Goal: Check status: Check status

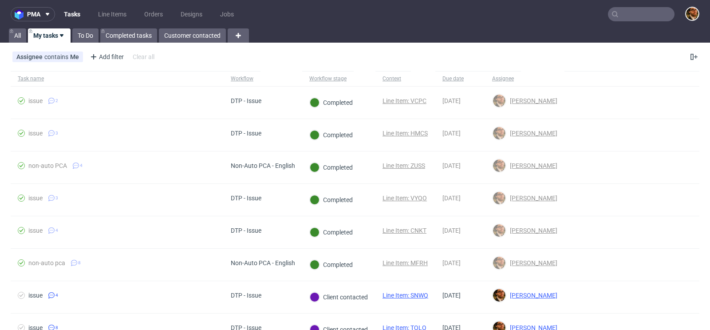
click at [629, 12] on input "text" at bounding box center [641, 14] width 67 height 14
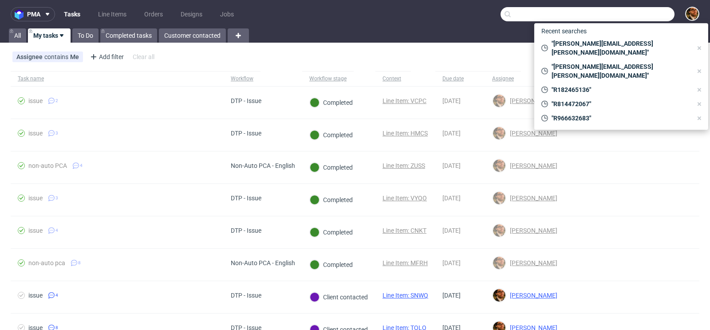
paste input "R978363312"
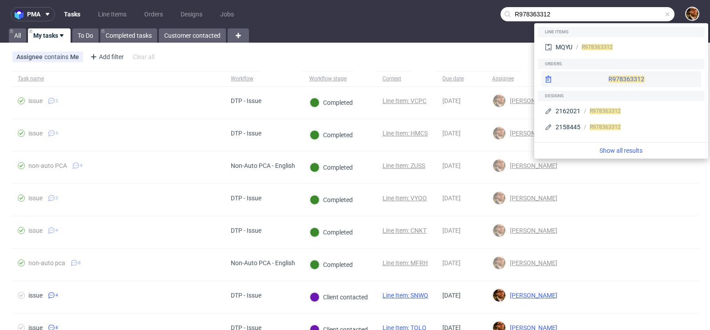
type input "R978363312"
click at [608, 77] on span "R978363312" at bounding box center [626, 78] width 36 height 7
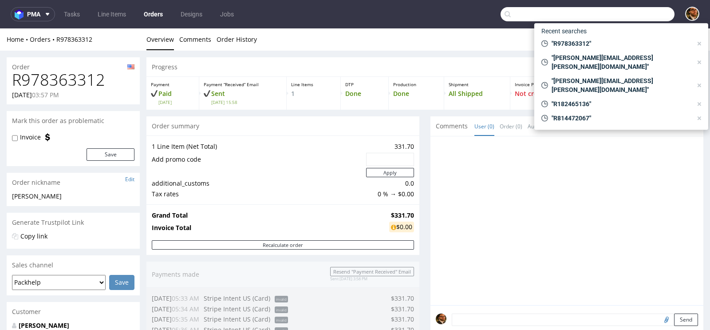
click at [622, 12] on input "text" at bounding box center [588, 14] width 174 height 14
paste input "R903407493"
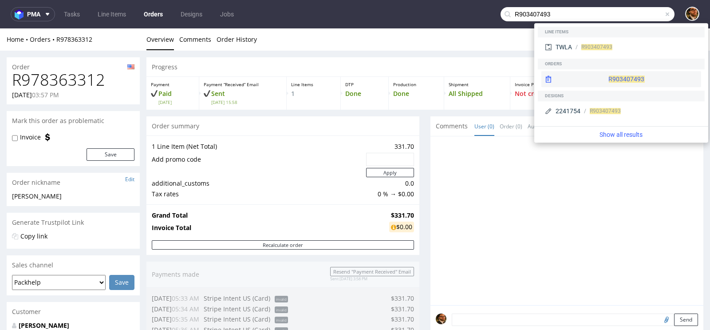
type input "R903407493"
click at [597, 75] on div "R903407493" at bounding box center [621, 79] width 160 height 16
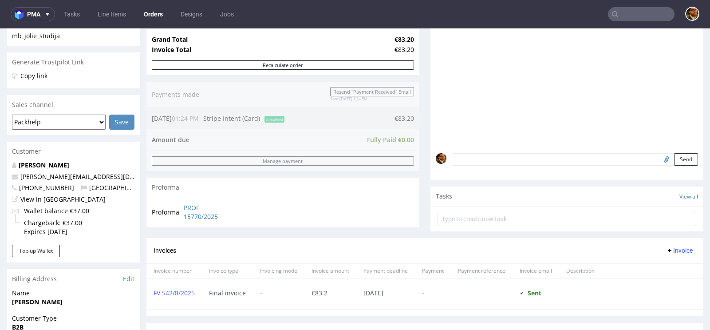
scroll to position [249, 0]
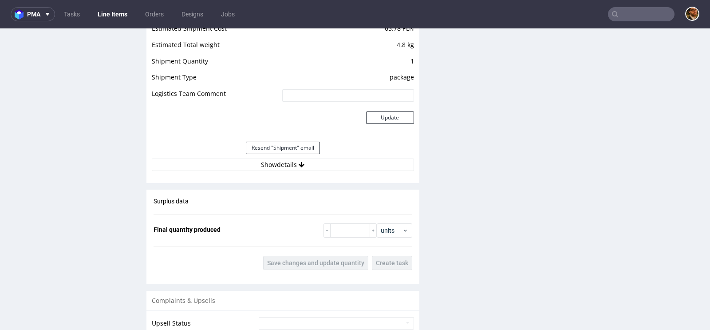
scroll to position [921, 0]
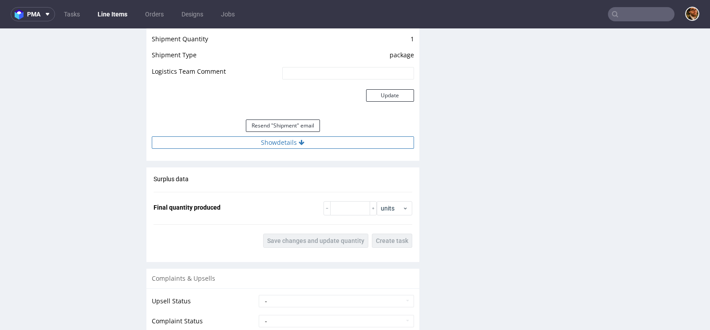
click at [296, 142] on button "Show details" at bounding box center [283, 142] width 262 height 12
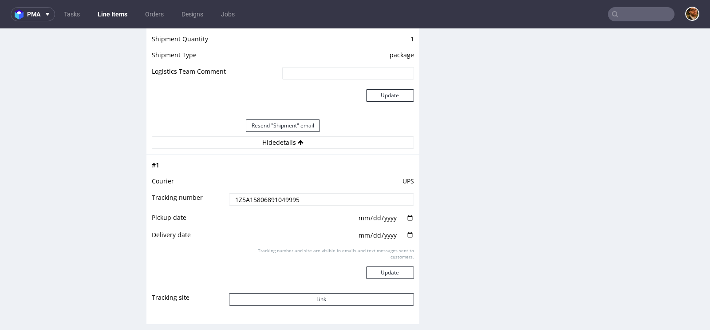
drag, startPoint x: 304, startPoint y: 198, endPoint x: 210, endPoint y: 197, distance: 94.1
click at [210, 197] on tr "Tracking number 1Z5A15806891049995" at bounding box center [283, 202] width 262 height 20
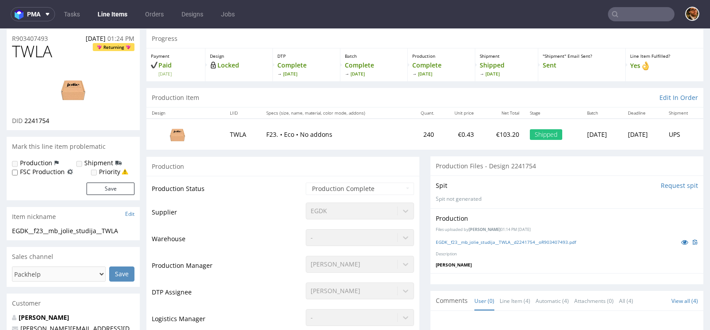
scroll to position [0, 0]
